Goal: Task Accomplishment & Management: Complete application form

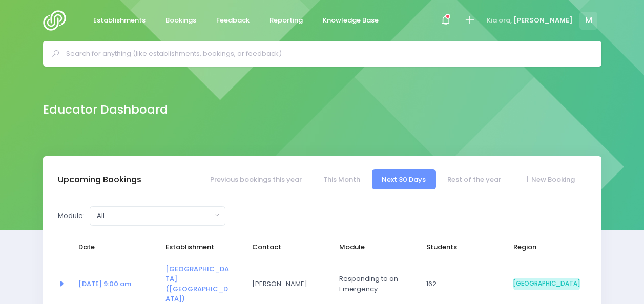
select select "5"
drag, startPoint x: 184, startPoint y: 43, endPoint x: 433, endPoint y: 67, distance: 249.5
click at [184, 43] on div at bounding box center [322, 54] width 558 height 26
click at [475, 18] on icon at bounding box center [470, 20] width 12 height 12
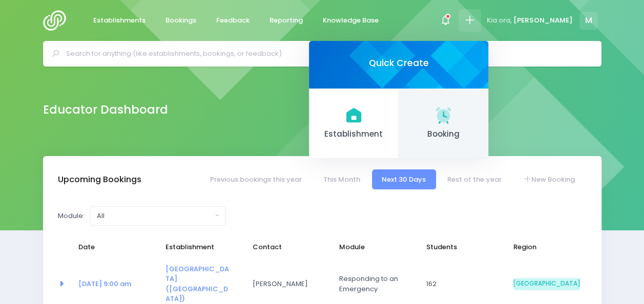
click at [469, 139] on span "Booking" at bounding box center [443, 135] width 73 height 12
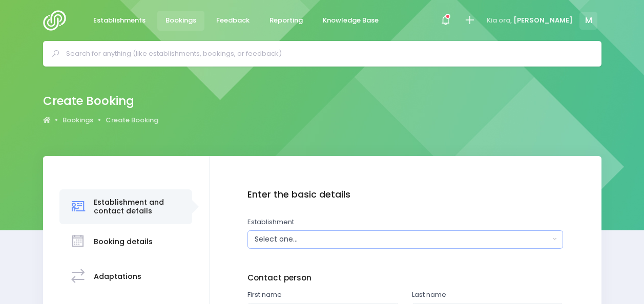
click at [292, 239] on div "Select one..." at bounding box center [402, 239] width 295 height 11
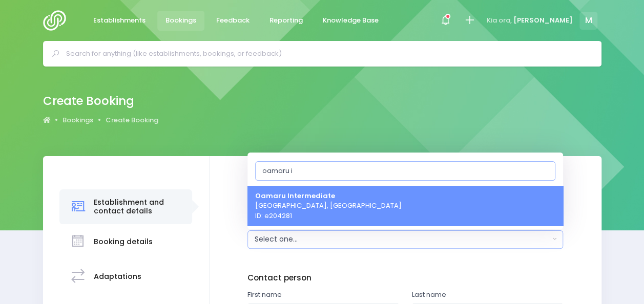
type input "oamaru i"
click at [311, 200] on span "Oamaru Intermediate Oamaru, South Island Region ID: e204281" at bounding box center [328, 206] width 146 height 30
select select "204281"
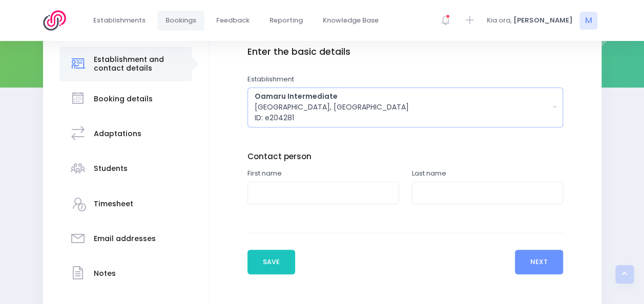
scroll to position [165, 0]
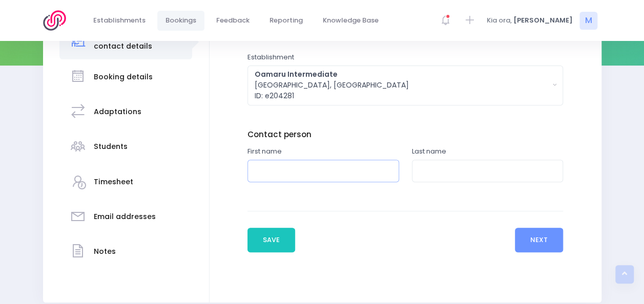
click at [346, 171] on input "text" at bounding box center [323, 171] width 152 height 23
type input "Hannah"
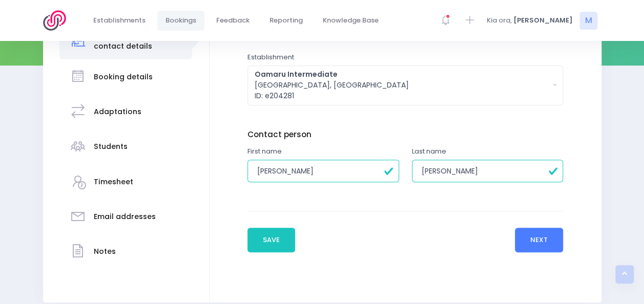
type input "Johnston"
click at [527, 233] on button "Next" at bounding box center [539, 240] width 49 height 25
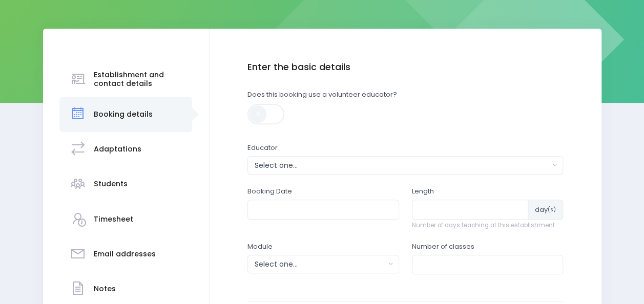
scroll to position [132, 0]
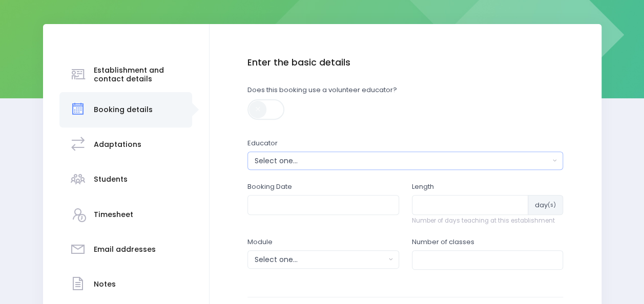
click at [331, 159] on div "Select one..." at bounding box center [402, 161] width 295 height 11
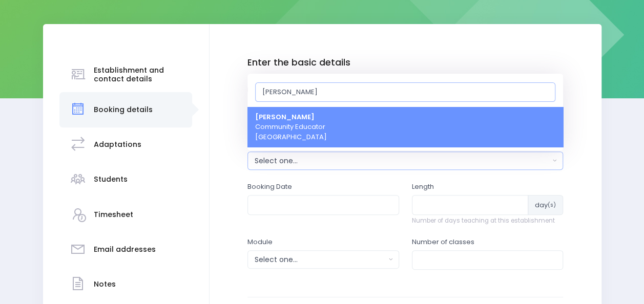
type input "[PERSON_NAME]"
click at [341, 121] on link "Megan Holden Community Educator South Island Region" at bounding box center [405, 127] width 316 height 40
select select "357484"
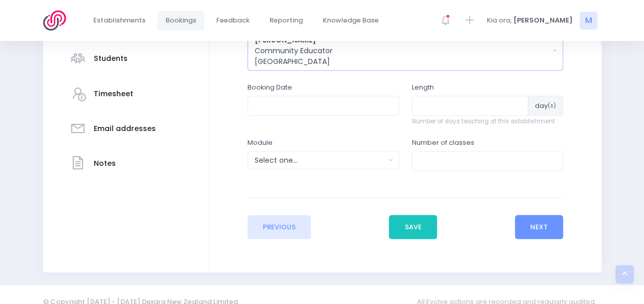
scroll to position [257, 0]
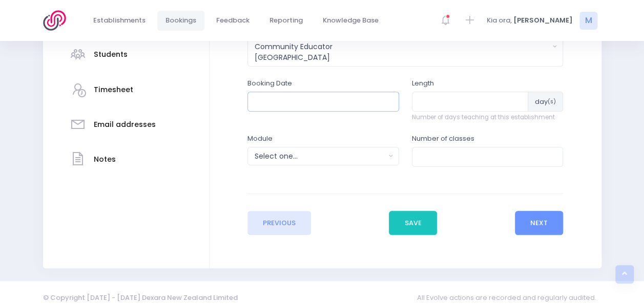
click at [316, 93] on input "text" at bounding box center [323, 101] width 152 height 19
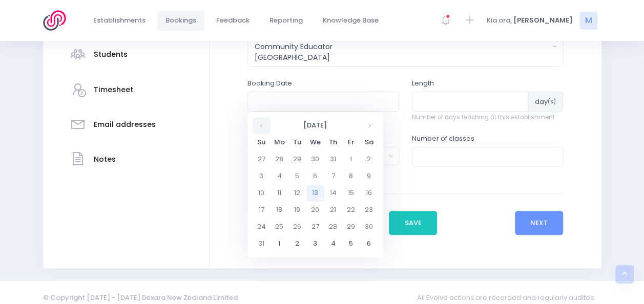
click at [258, 127] on th at bounding box center [262, 125] width 18 height 17
click at [366, 125] on th at bounding box center [369, 125] width 18 height 17
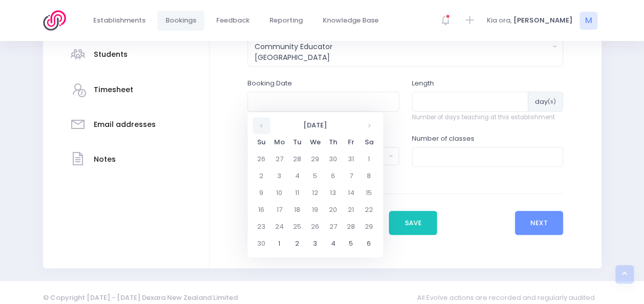
click at [267, 127] on th at bounding box center [262, 125] width 18 height 17
click at [331, 210] on td "23" at bounding box center [333, 210] width 18 height 17
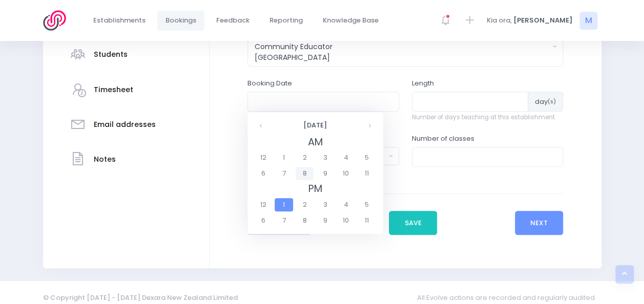
click at [310, 171] on span "8" at bounding box center [305, 173] width 18 height 13
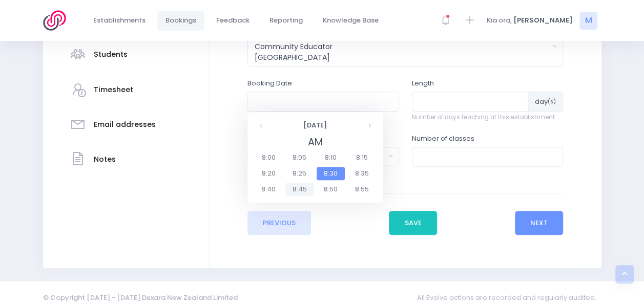
click at [300, 190] on span "8:45" at bounding box center [299, 189] width 29 height 13
type input "23/10/2025 08:45 AM"
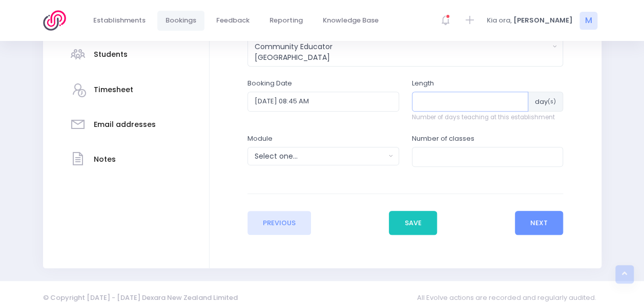
click at [432, 107] on input "number" at bounding box center [470, 101] width 117 height 19
type input "1"
click at [344, 157] on div "Select one..." at bounding box center [320, 156] width 131 height 11
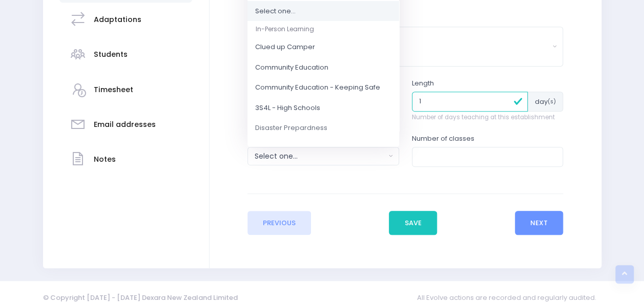
scroll to position [91, 0]
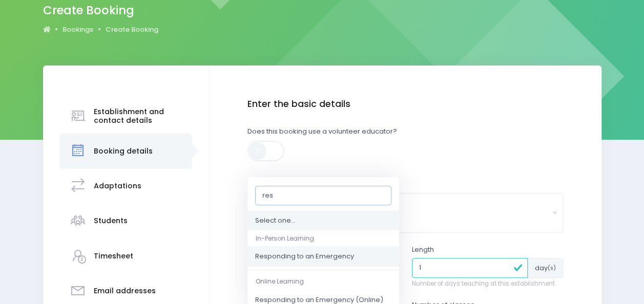
type input "res"
click at [315, 255] on span "Responding to an Emergency" at bounding box center [304, 257] width 99 height 10
select select "Responding to an Emergency"
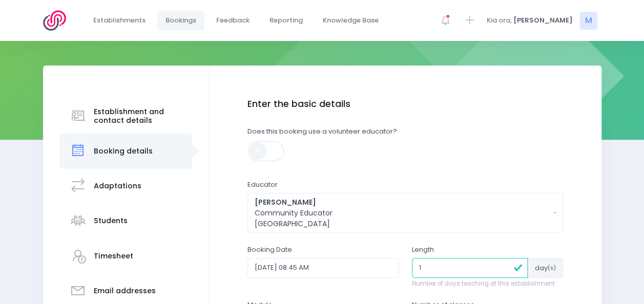
scroll to position [261, 0]
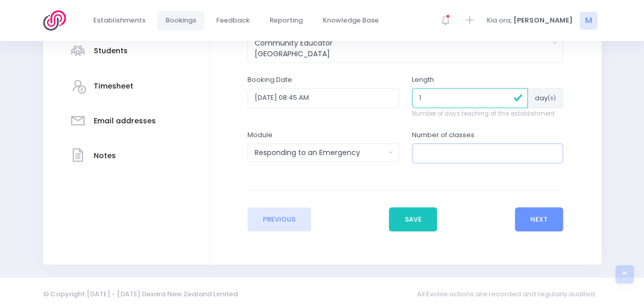
click at [439, 155] on input "number" at bounding box center [488, 152] width 152 height 19
type input "3"
click at [540, 215] on button "Next" at bounding box center [539, 219] width 49 height 25
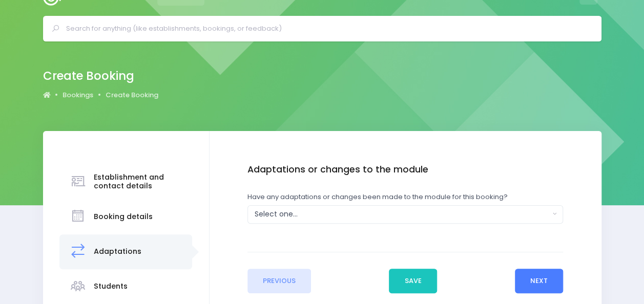
scroll to position [0, 0]
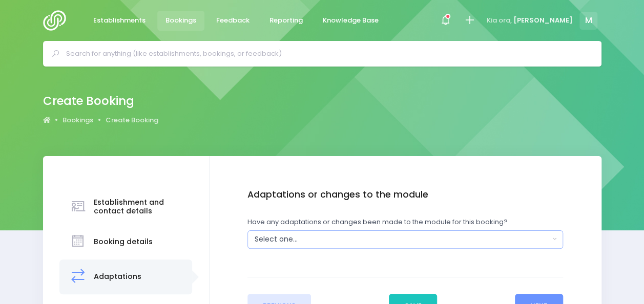
click at [396, 239] on div "Select one..." at bounding box center [402, 239] width 295 height 11
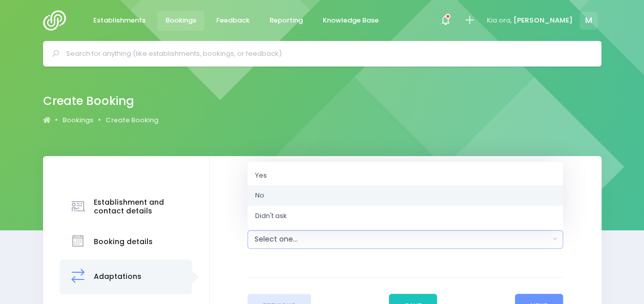
click at [294, 193] on link "No" at bounding box center [405, 195] width 316 height 20
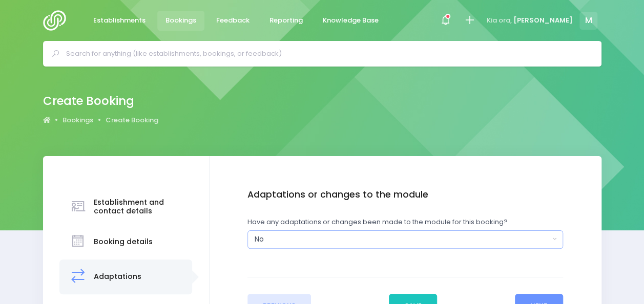
click at [436, 237] on div "No" at bounding box center [402, 239] width 295 height 11
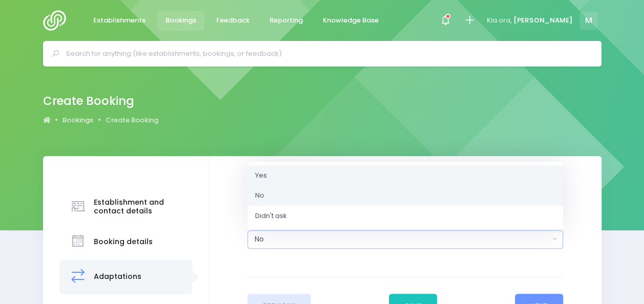
click at [323, 176] on link "Yes" at bounding box center [405, 175] width 316 height 20
select select "Yes"
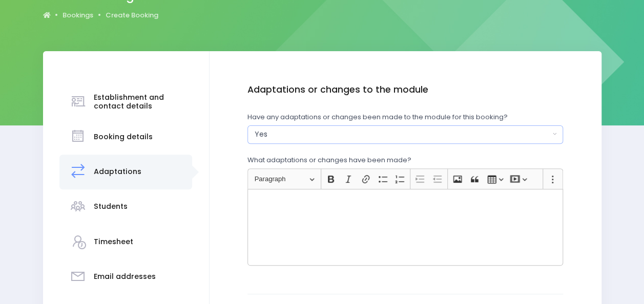
scroll to position [109, 0]
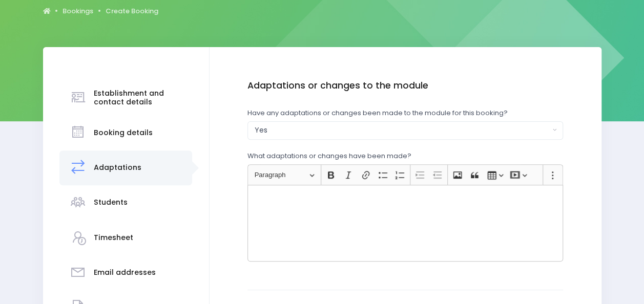
click at [331, 204] on div "Rich Text Editor, main" at bounding box center [405, 223] width 316 height 77
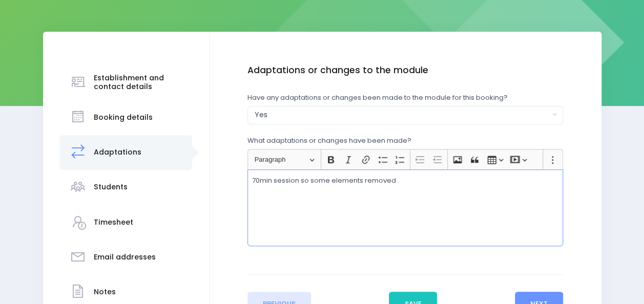
scroll to position [128, 0]
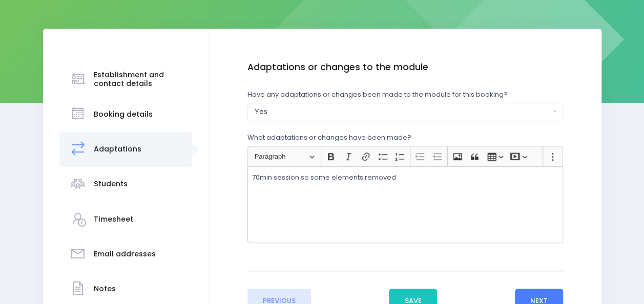
click at [523, 295] on button "Next" at bounding box center [539, 301] width 49 height 25
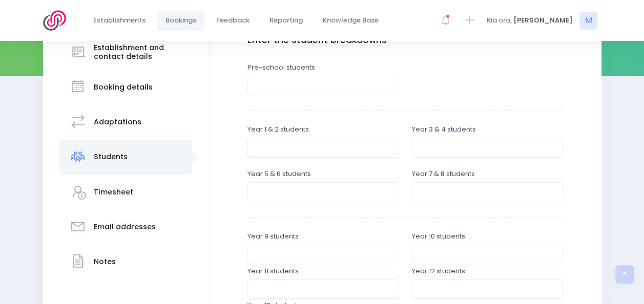
scroll to position [170, 0]
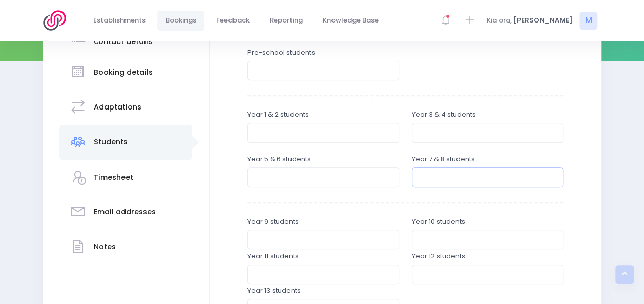
click at [445, 180] on input "number" at bounding box center [488, 176] width 152 height 19
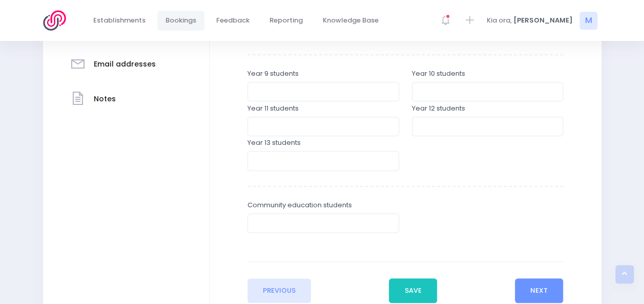
scroll to position [345, 0]
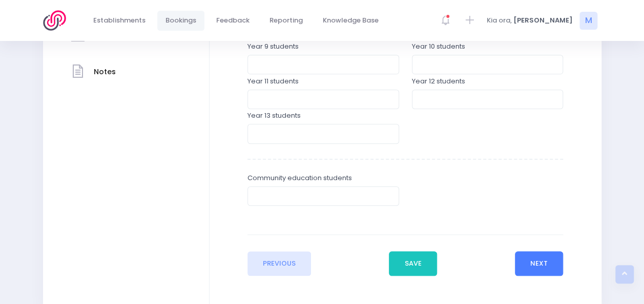
type input "80"
click at [538, 260] on button "Next" at bounding box center [539, 264] width 49 height 25
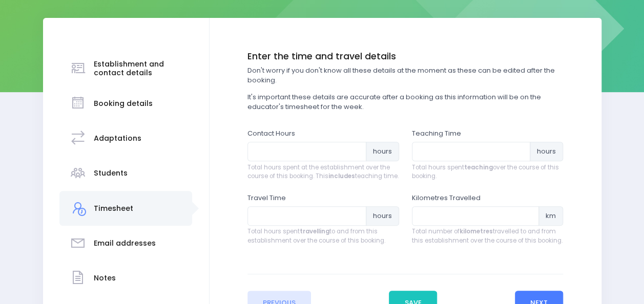
scroll to position [142, 0]
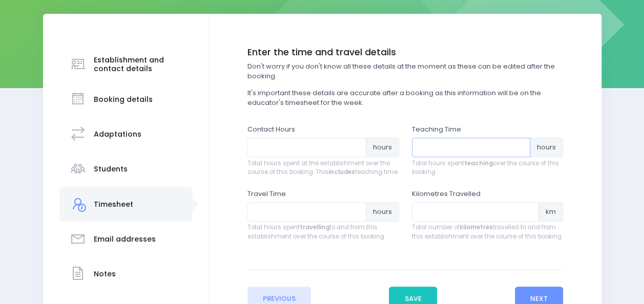
click at [434, 146] on input "number" at bounding box center [471, 147] width 119 height 19
type input "3.5"
click at [287, 222] on input "number" at bounding box center [306, 211] width 119 height 19
type input "2"
click at [275, 146] on input "number" at bounding box center [306, 147] width 119 height 19
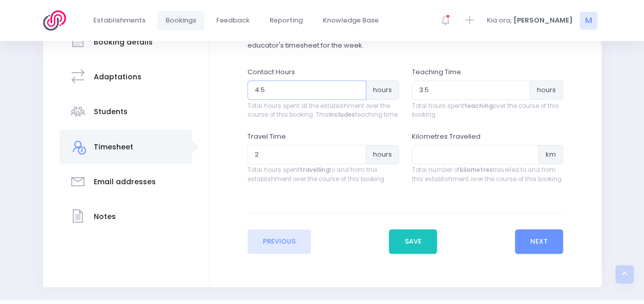
scroll to position [219, 0]
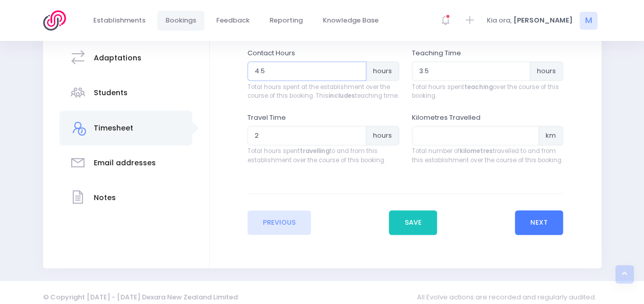
type input "4.5"
click at [530, 235] on button "Next" at bounding box center [539, 223] width 49 height 25
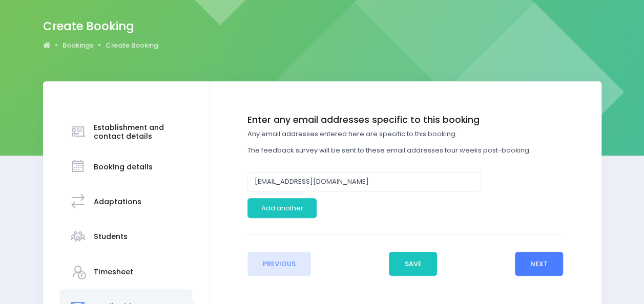
scroll to position [79, 0]
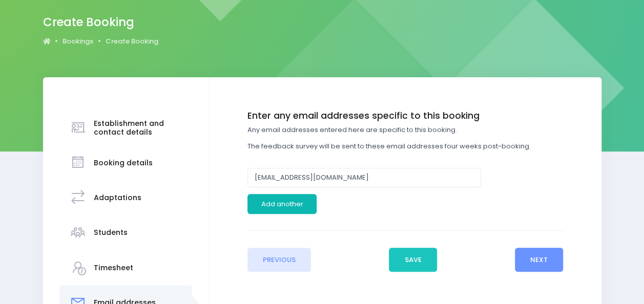
click at [284, 201] on button "Add another" at bounding box center [281, 203] width 69 height 19
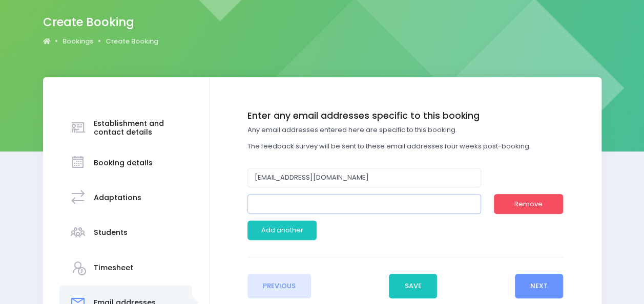
click at [317, 203] on input "email" at bounding box center [364, 203] width 234 height 19
drag, startPoint x: 394, startPoint y: 201, endPoint x: 182, endPoint y: 193, distance: 212.2
click at [182, 193] on div "Establishment and contact details Booking details Adaptations" at bounding box center [322, 232] width 558 height 311
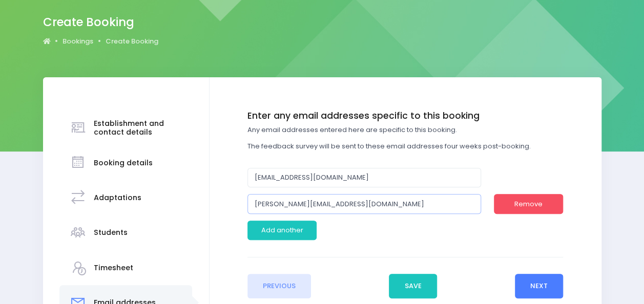
type input "[PERSON_NAME][EMAIL_ADDRESS][DOMAIN_NAME]"
click at [532, 289] on button "Next" at bounding box center [539, 286] width 49 height 25
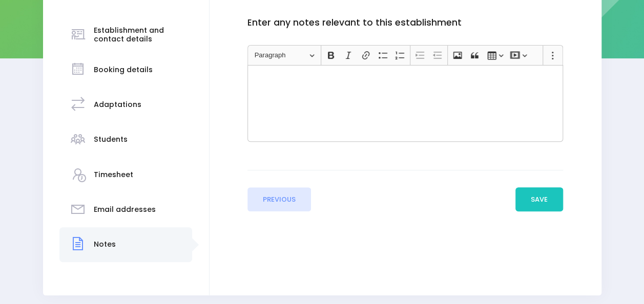
scroll to position [181, 0]
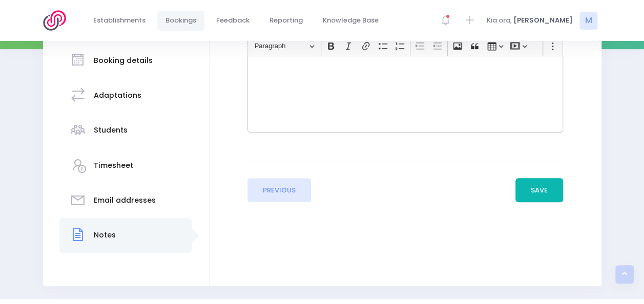
click at [539, 181] on button "Save" at bounding box center [539, 190] width 48 height 25
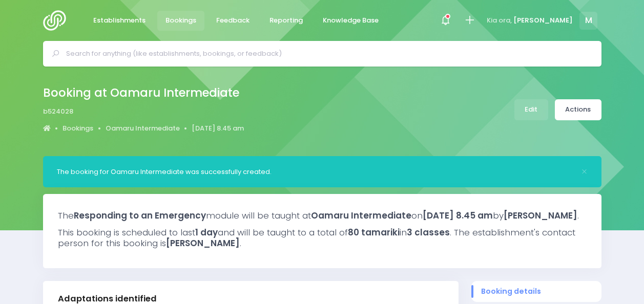
select select "5"
click at [475, 17] on icon at bounding box center [470, 20] width 12 height 12
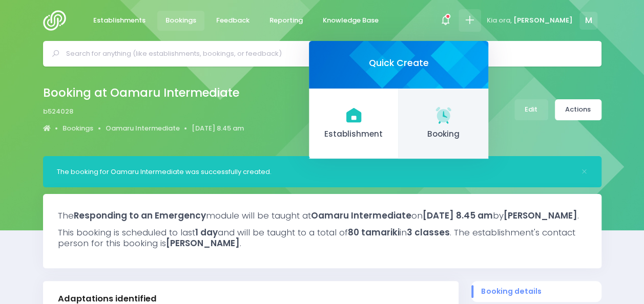
click at [451, 109] on icon at bounding box center [442, 114] width 15 height 15
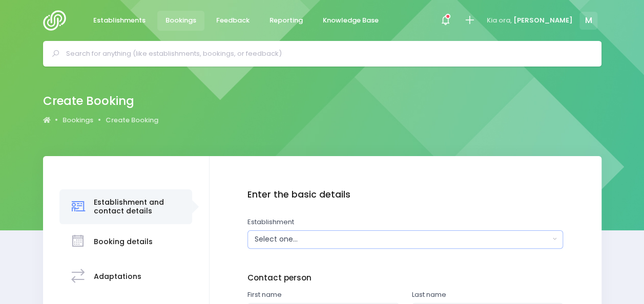
click at [286, 236] on div "Select one..." at bounding box center [402, 239] width 295 height 11
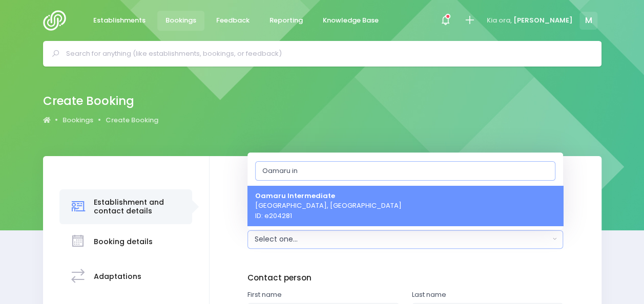
type input "Oamaru in"
click at [333, 208] on span "Oamaru Intermediate Oamaru, South Island Region ID: e204281" at bounding box center [328, 206] width 146 height 30
select select "204281"
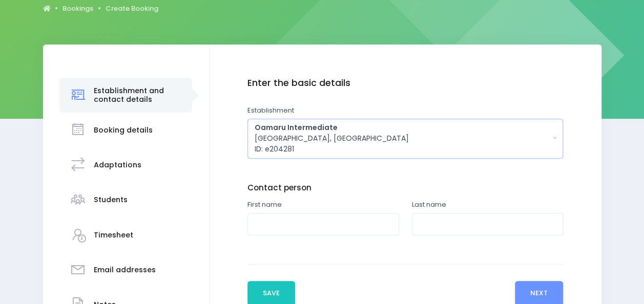
scroll to position [112, 0]
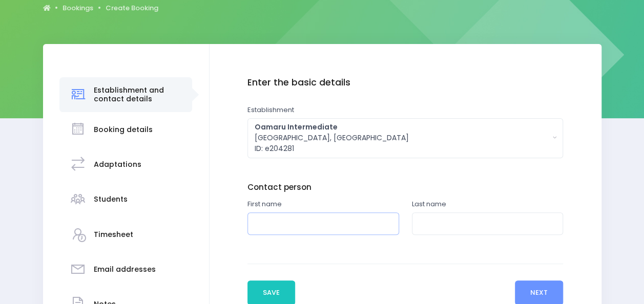
click at [303, 230] on input "text" at bounding box center [323, 224] width 152 height 23
type input "Hannah"
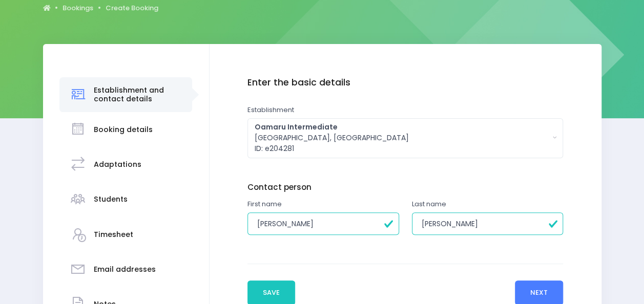
type input "Johnston"
click at [554, 285] on button "Next" at bounding box center [539, 293] width 49 height 25
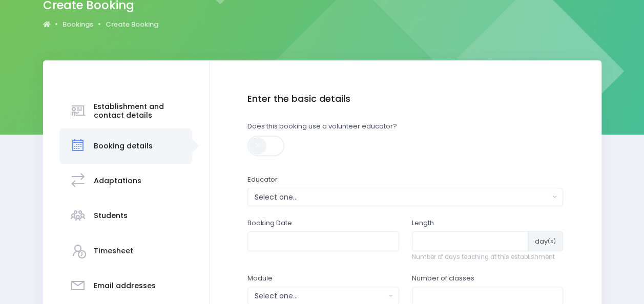
scroll to position [99, 0]
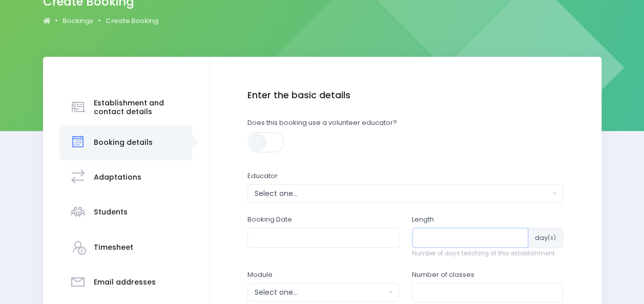
click at [427, 236] on input "number" at bounding box center [470, 237] width 117 height 19
type input "1"
click at [463, 290] on input "number" at bounding box center [488, 292] width 152 height 19
type input "3"
click at [368, 292] on div "Select one..." at bounding box center [320, 292] width 131 height 11
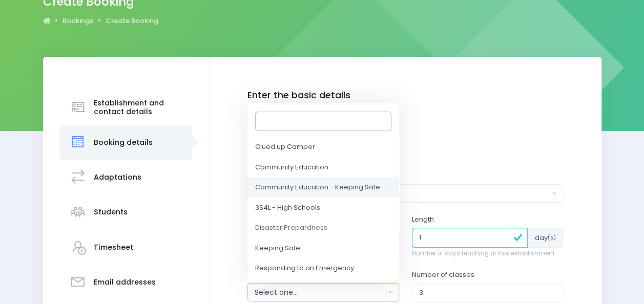
scroll to position [36, 0]
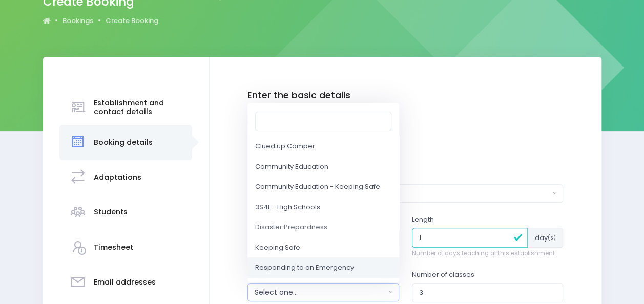
click at [287, 269] on span "Responding to an Emergency" at bounding box center [304, 268] width 99 height 10
select select "Responding to an Emergency"
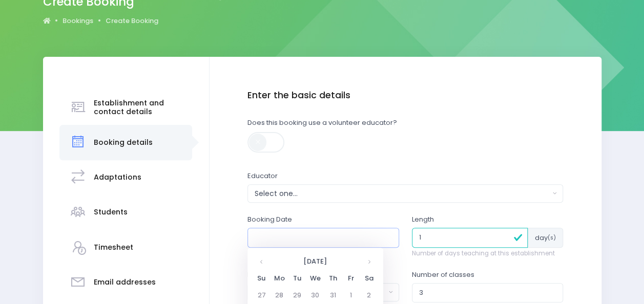
click at [267, 237] on input "text" at bounding box center [323, 237] width 152 height 19
click at [371, 262] on th at bounding box center [369, 261] width 18 height 17
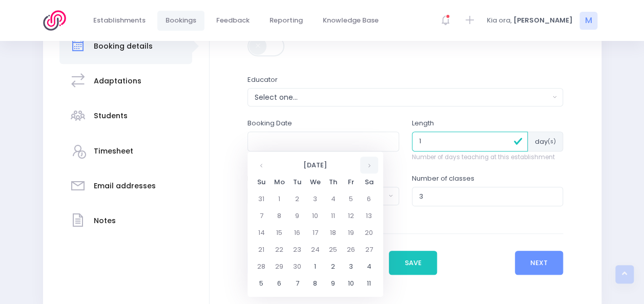
scroll to position [196, 0]
click at [365, 167] on th at bounding box center [369, 164] width 18 height 17
click at [328, 267] on td "30" at bounding box center [333, 266] width 18 height 17
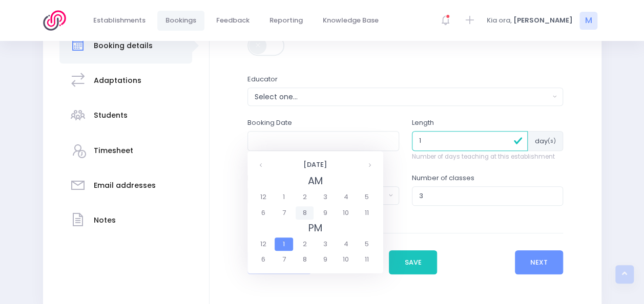
click at [307, 215] on span "8" at bounding box center [305, 212] width 18 height 13
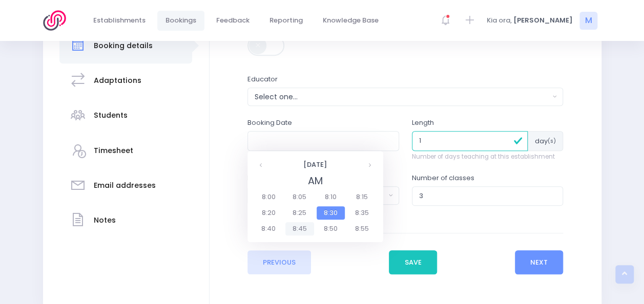
click at [300, 232] on span "8:45" at bounding box center [299, 228] width 29 height 13
type input "30/10/2025 08:45 AM"
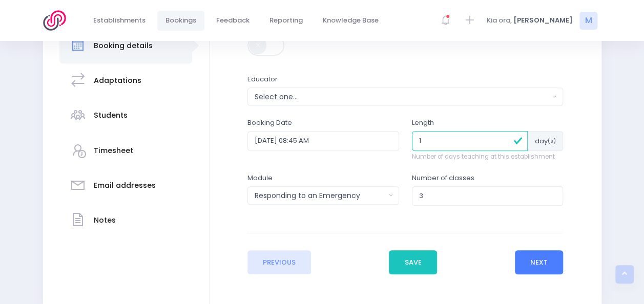
click at [531, 258] on button "Next" at bounding box center [539, 262] width 49 height 25
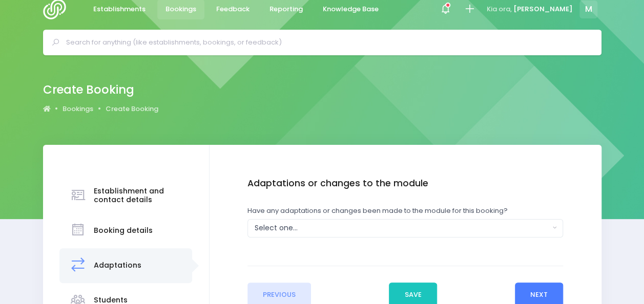
scroll to position [0, 0]
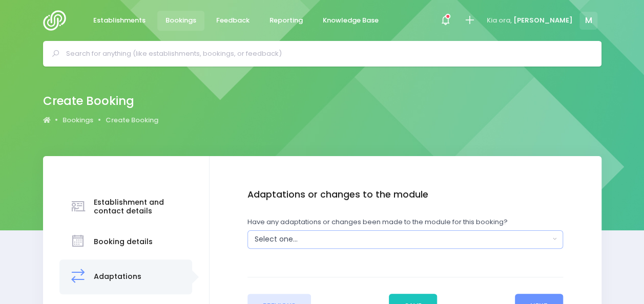
click at [365, 234] on div "Select one..." at bounding box center [402, 239] width 295 height 11
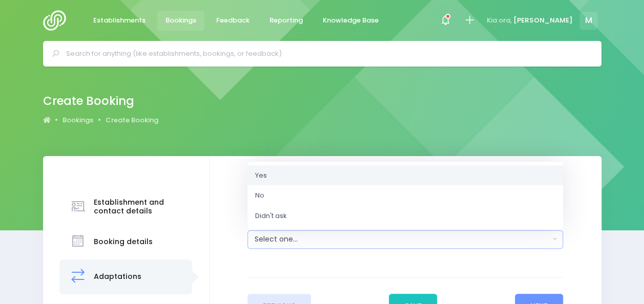
click at [278, 171] on link "Yes" at bounding box center [405, 175] width 316 height 20
select select "Yes"
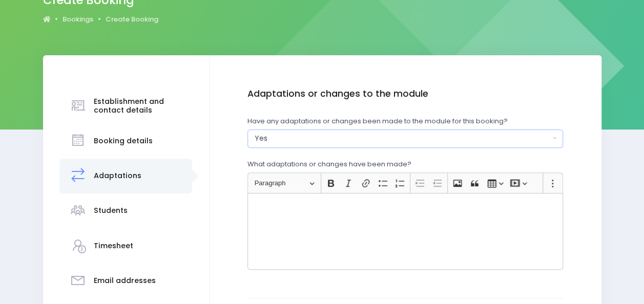
scroll to position [101, 0]
click at [379, 230] on div "Rich Text Editor, main" at bounding box center [405, 231] width 316 height 77
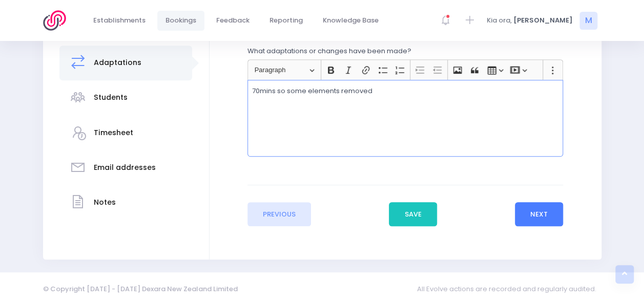
click at [533, 217] on button "Next" at bounding box center [539, 214] width 49 height 25
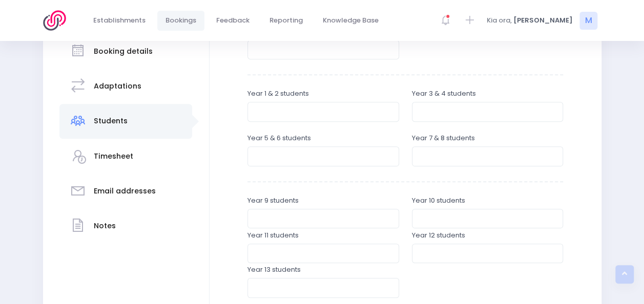
scroll to position [195, 0]
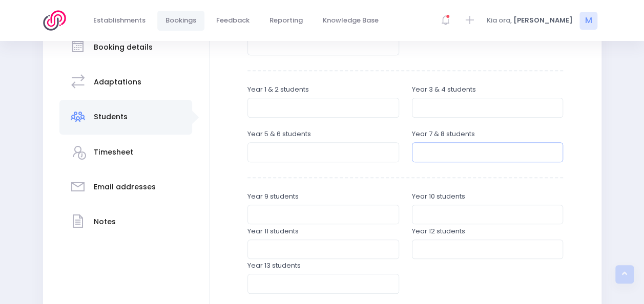
click at [434, 154] on input "number" at bounding box center [488, 151] width 152 height 19
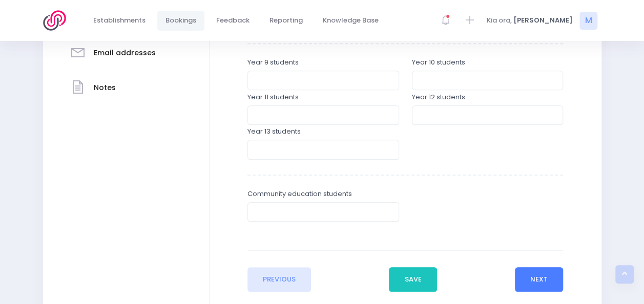
type input "80"
click at [521, 282] on button "Next" at bounding box center [539, 279] width 49 height 25
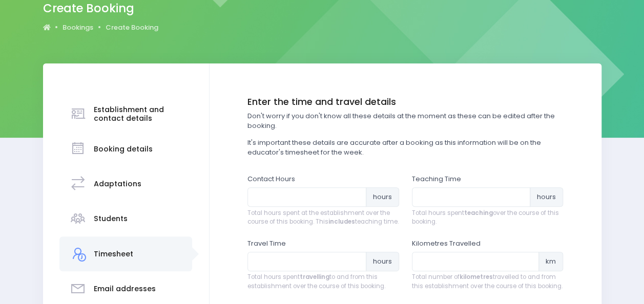
scroll to position [91, 0]
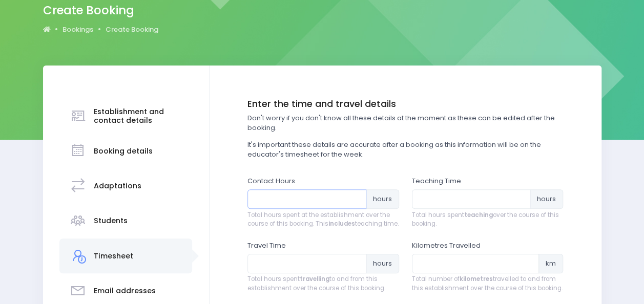
click at [285, 200] on input "number" at bounding box center [306, 199] width 119 height 19
type input "4.5"
click at [421, 196] on input "number" at bounding box center [471, 199] width 119 height 19
type input "3.5"
click at [328, 271] on input "number" at bounding box center [306, 263] width 119 height 19
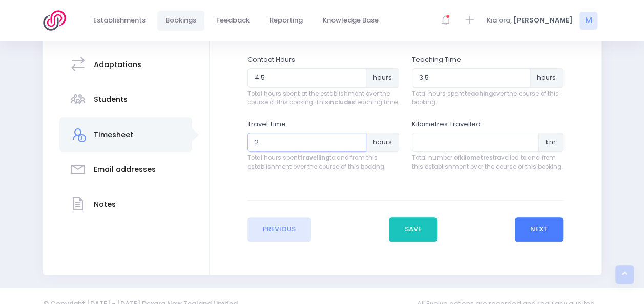
type input "2"
click at [549, 234] on button "Next" at bounding box center [539, 229] width 49 height 25
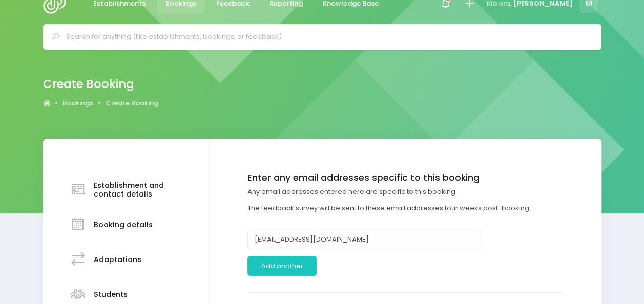
scroll to position [0, 0]
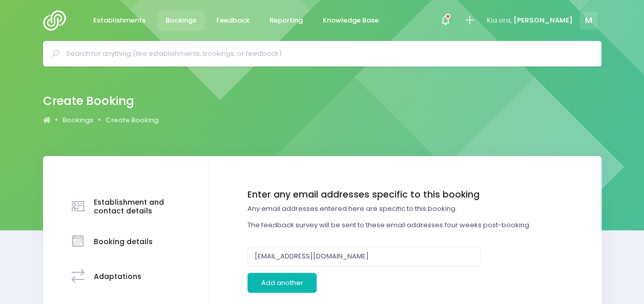
click at [292, 285] on button "Add another" at bounding box center [281, 282] width 69 height 19
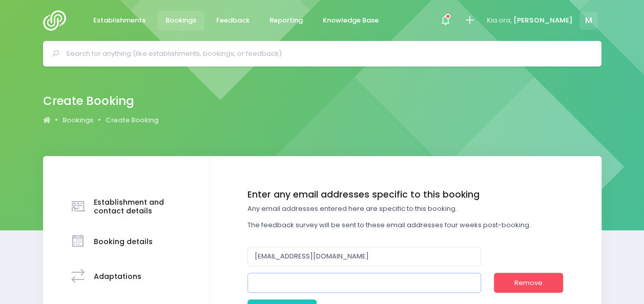
click at [291, 287] on input "email" at bounding box center [364, 282] width 234 height 19
paste input "[PERSON_NAME][EMAIL_ADDRESS][DOMAIN_NAME]"
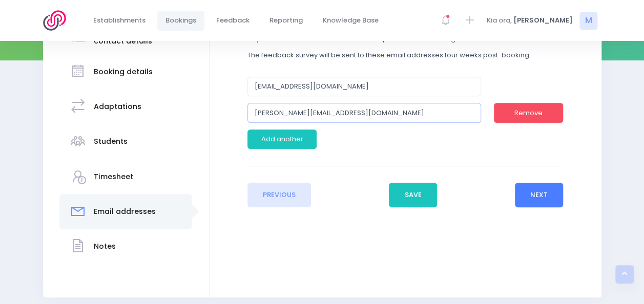
type input "[PERSON_NAME][EMAIL_ADDRESS][DOMAIN_NAME]"
click at [544, 194] on button "Next" at bounding box center [539, 195] width 49 height 25
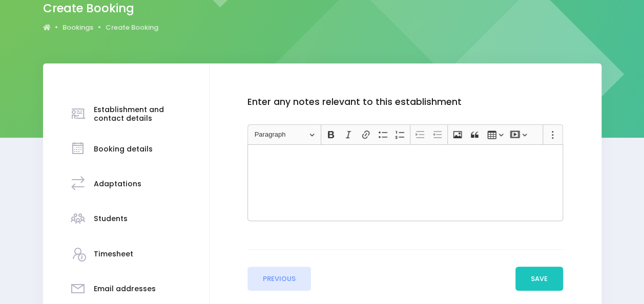
scroll to position [93, 0]
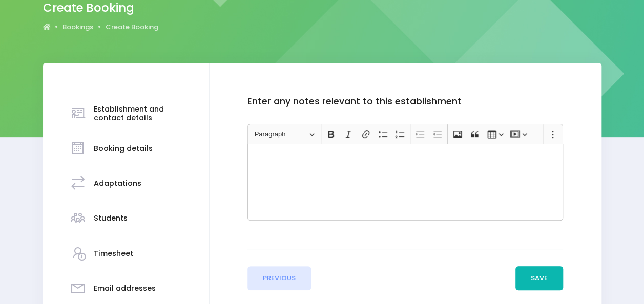
click at [547, 278] on button "Save" at bounding box center [539, 278] width 48 height 25
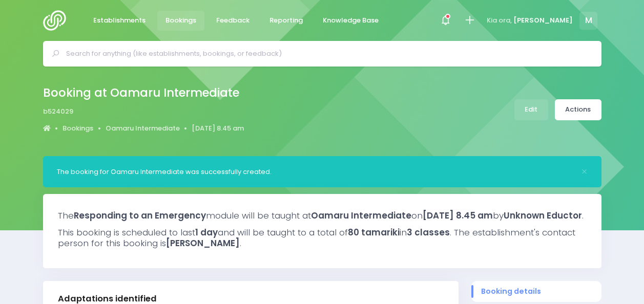
select select "5"
